Goal: Task Accomplishment & Management: Manage account settings

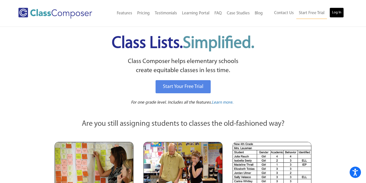
click at [336, 17] on link "Log In" at bounding box center [337, 13] width 14 height 10
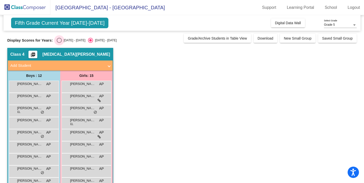
click at [58, 41] on div "Select an option" at bounding box center [59, 40] width 5 height 5
click at [59, 43] on input "2024 - 2025" at bounding box center [59, 43] width 0 height 0
radio input "true"
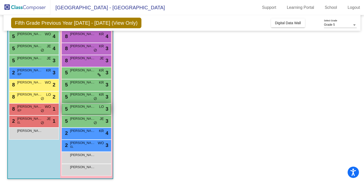
scroll to position [87, 0]
